Goal: Task Accomplishment & Management: Use online tool/utility

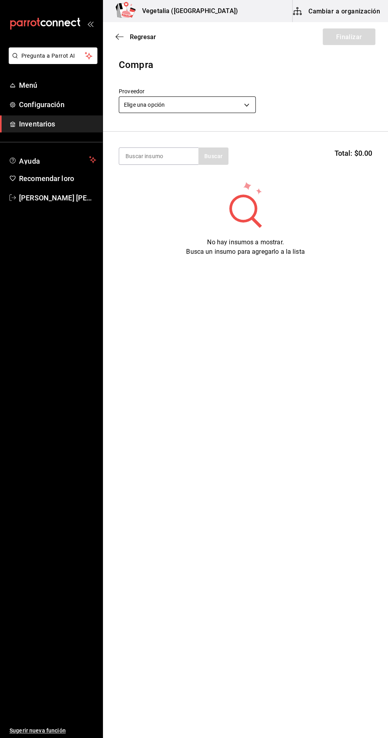
click at [218, 99] on body "Pregunta a Parrot AI Menú Configuración Inventarios Ayuda Recomendar loro [PERS…" at bounding box center [194, 347] width 388 height 694
click at [253, 102] on body "Pregunta a Parrot AI Menú Configuración Inventarios Ayuda Recomendar loro [PERS…" at bounding box center [194, 347] width 388 height 694
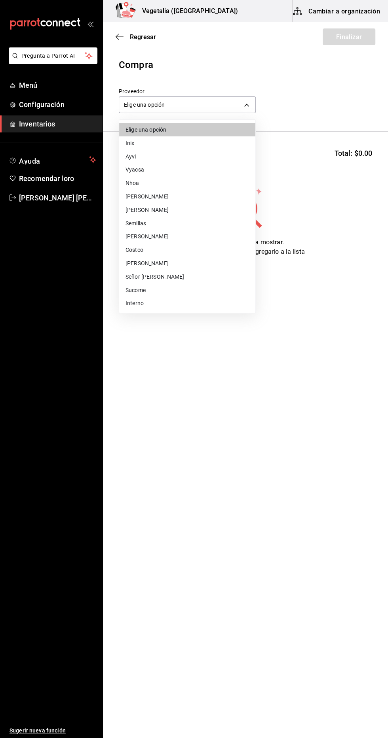
click at [141, 145] on li "Inix" at bounding box center [187, 142] width 136 height 13
type input "1d2d5959-9081-4d2b-a500-0d41816665ac"
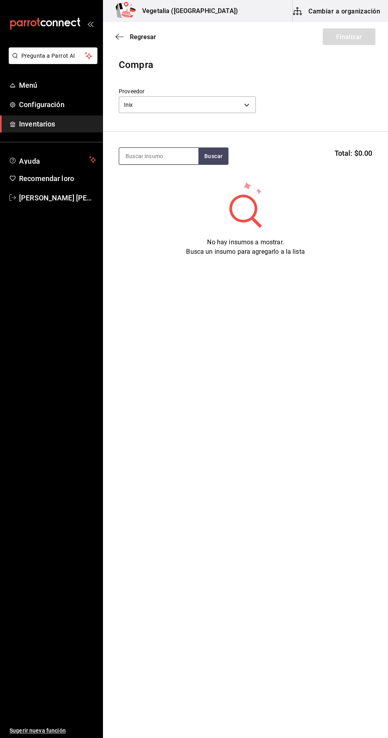
click at [173, 154] on input at bounding box center [158, 156] width 79 height 17
click at [220, 163] on button "Buscar" at bounding box center [213, 156] width 30 height 17
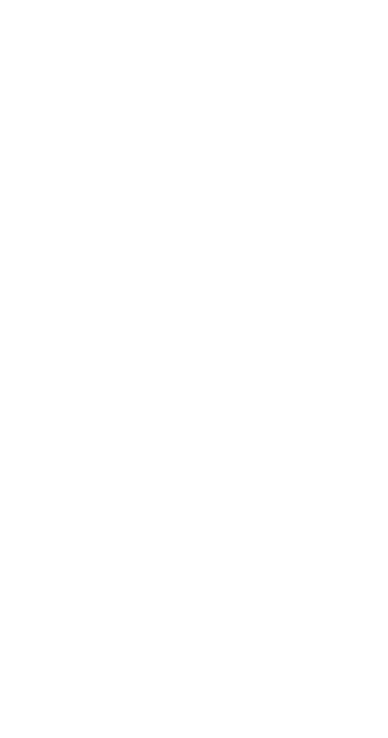
click at [136, 3] on html "Texto original Valora esta traducción Tu opinión servirá para ayudar a mejorar …" at bounding box center [194, 1] width 388 height 3
click at [185, 3] on html "Texto original Valora esta traducción Tu opinión servirá para ayudar a mejorar …" at bounding box center [194, 1] width 388 height 3
